Goal: Transaction & Acquisition: Purchase product/service

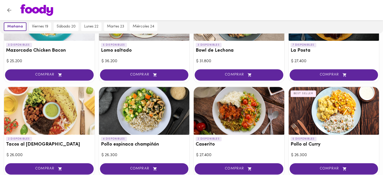
scroll to position [201, 0]
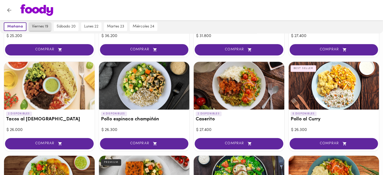
click at [35, 26] on span "viernes 19" at bounding box center [40, 26] width 16 height 5
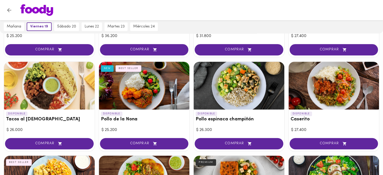
click at [238, 87] on div at bounding box center [238, 86] width 91 height 48
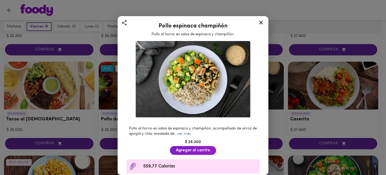
click at [191, 132] on link "ver más" at bounding box center [184, 134] width 14 height 4
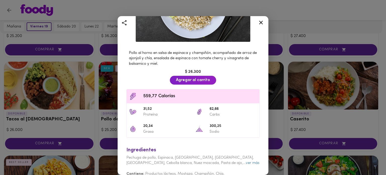
scroll to position [87, 0]
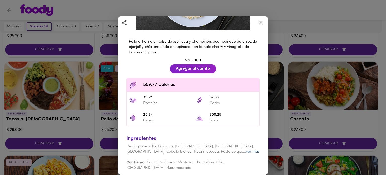
click at [246, 150] on link "ver más" at bounding box center [253, 152] width 14 height 4
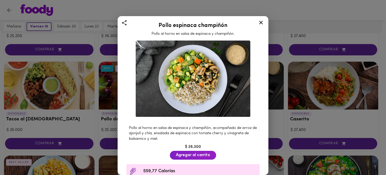
scroll to position [0, 0]
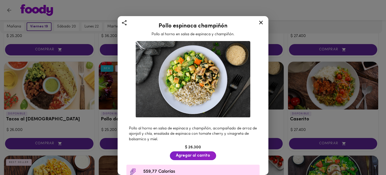
click at [260, 24] on icon at bounding box center [261, 23] width 4 height 4
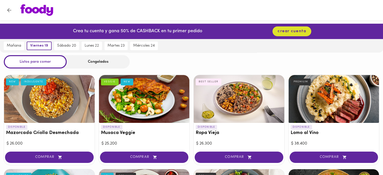
click at [91, 62] on div "Congelados" at bounding box center [98, 61] width 63 height 13
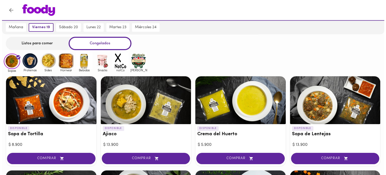
scroll to position [18, 0]
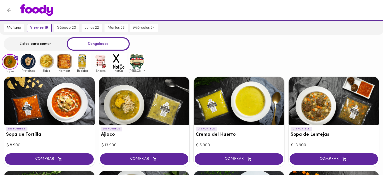
click at [143, 138] on div "DISPONIBLE Ajiaco" at bounding box center [144, 133] width 91 height 17
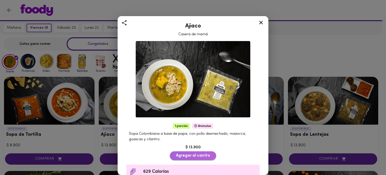
click at [188, 153] on span "Agregar al carrito" at bounding box center [193, 155] width 34 height 5
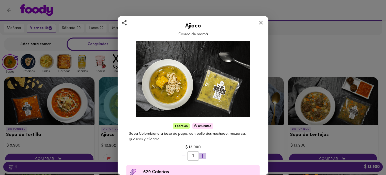
click at [201, 154] on icon "button" at bounding box center [203, 156] width 4 height 4
click at [263, 24] on icon at bounding box center [261, 22] width 6 height 6
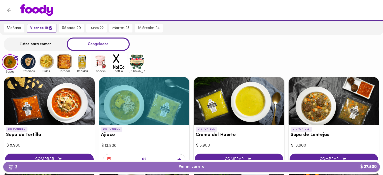
click at [188, 169] on span "2 Ver mi carrito $ 27.800" at bounding box center [192, 166] width 26 height 5
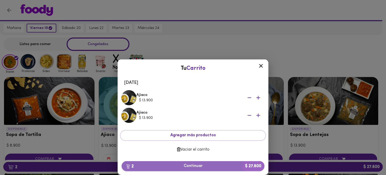
click at [194, 165] on span "2 Continuar $ 27.800" at bounding box center [193, 166] width 135 height 5
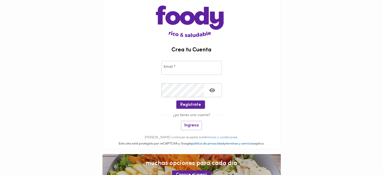
scroll to position [46, 0]
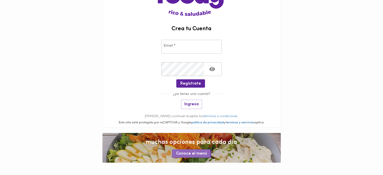
click at [189, 154] on span "Conoce el menú" at bounding box center [191, 153] width 31 height 5
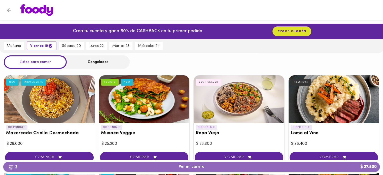
click at [193, 166] on span "2 Ver mi carrito $ 27.800" at bounding box center [192, 166] width 26 height 5
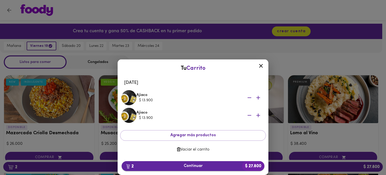
click at [189, 165] on span "2 Continuar $ 27.800" at bounding box center [193, 166] width 135 height 5
